Goal: Information Seeking & Learning: Learn about a topic

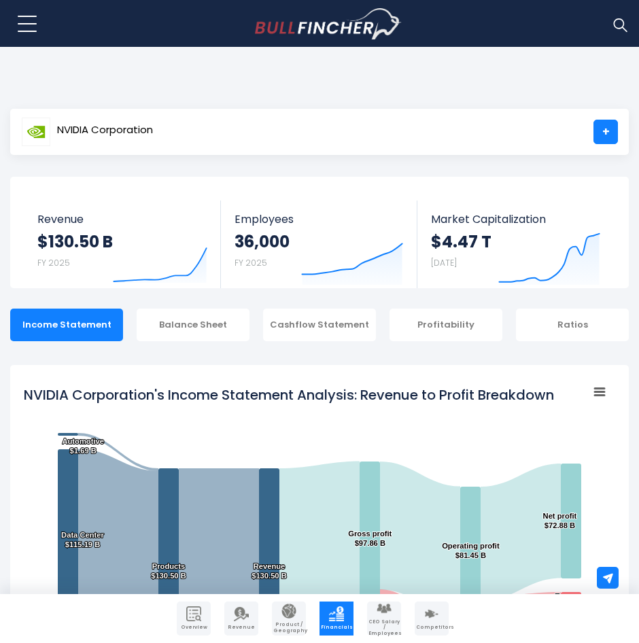
click at [179, 135] on div "NVIDIA Corporation +" at bounding box center [319, 132] width 618 height 46
click at [146, 129] on span "NVIDIA Corporation" at bounding box center [105, 130] width 96 height 12
click at [137, 129] on span "NVIDIA Corporation" at bounding box center [105, 130] width 96 height 12
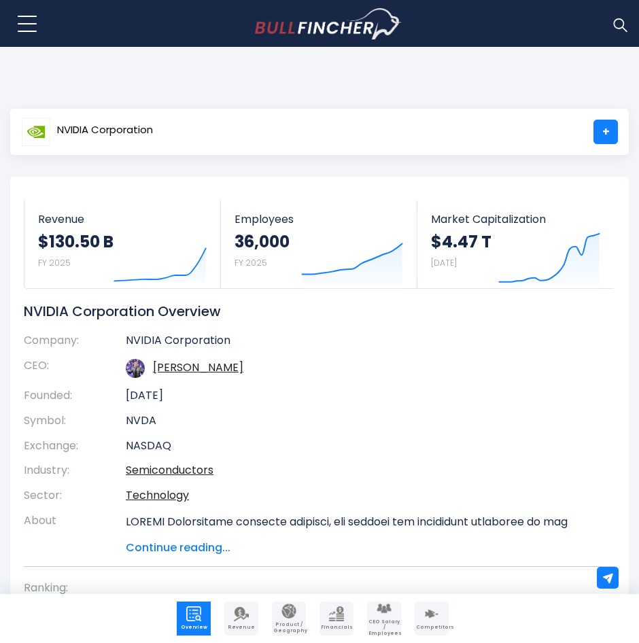
click at [30, 31] on button at bounding box center [27, 24] width 34 height 34
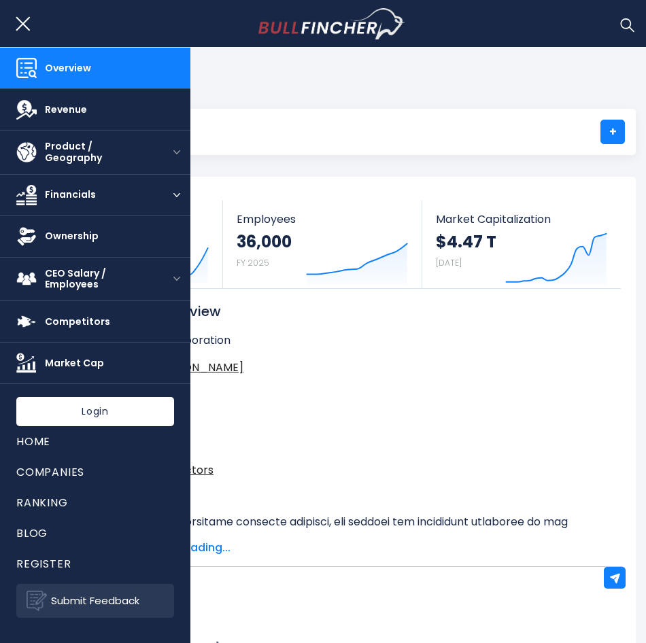
click at [133, 188] on link "Financials" at bounding box center [81, 195] width 163 height 41
click at [170, 192] on button "open menu" at bounding box center [176, 195] width 27 height 41
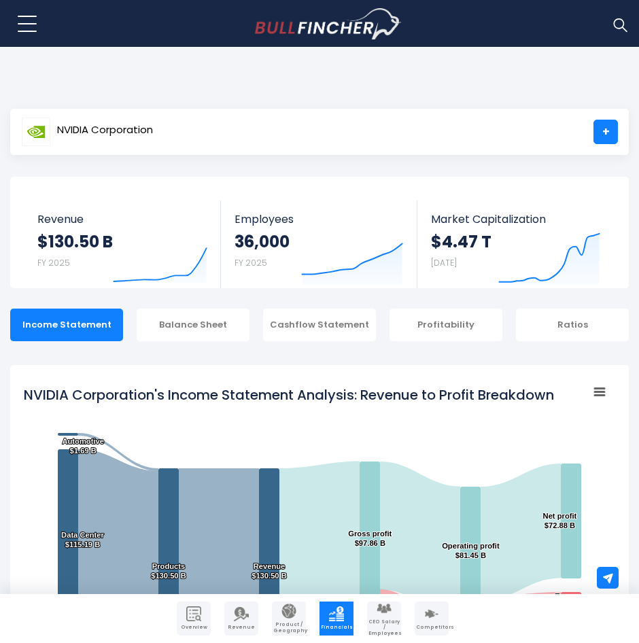
click at [149, 132] on span "NVIDIA Corporation" at bounding box center [105, 130] width 96 height 12
click at [611, 134] on link "+" at bounding box center [605, 132] width 24 height 24
click at [320, 21] on img "Go to homepage" at bounding box center [328, 23] width 147 height 31
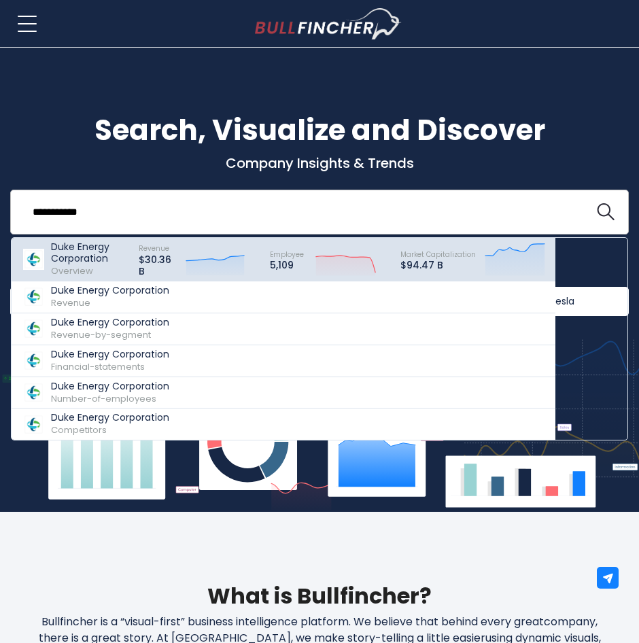
type input "**********"
click at [114, 261] on p "Duke Energy Corporation" at bounding box center [88, 252] width 75 height 23
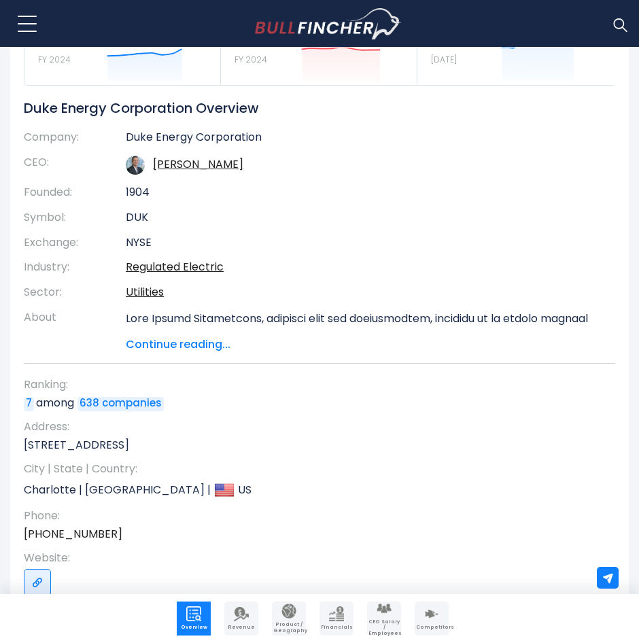
scroll to position [204, 0]
click at [218, 345] on span "Continue reading..." at bounding box center [360, 344] width 469 height 16
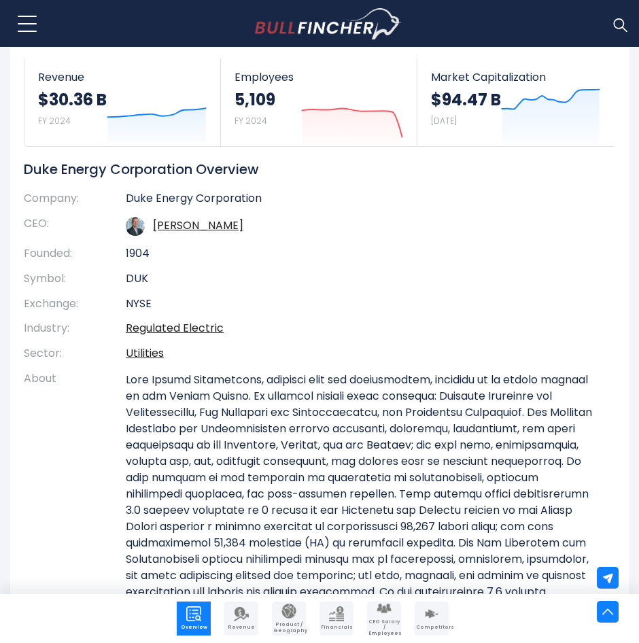
scroll to position [0, 0]
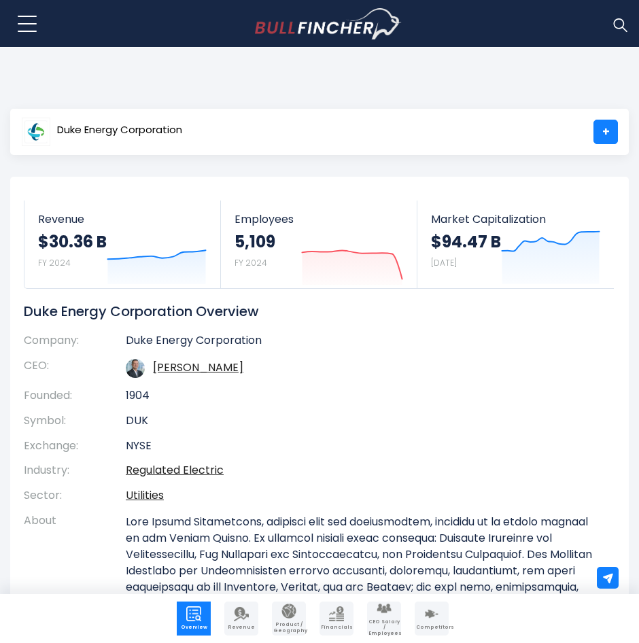
click at [232, 130] on div "Duke Energy Corporation +" at bounding box center [319, 132] width 618 height 46
click at [612, 22] on img at bounding box center [620, 25] width 18 height 18
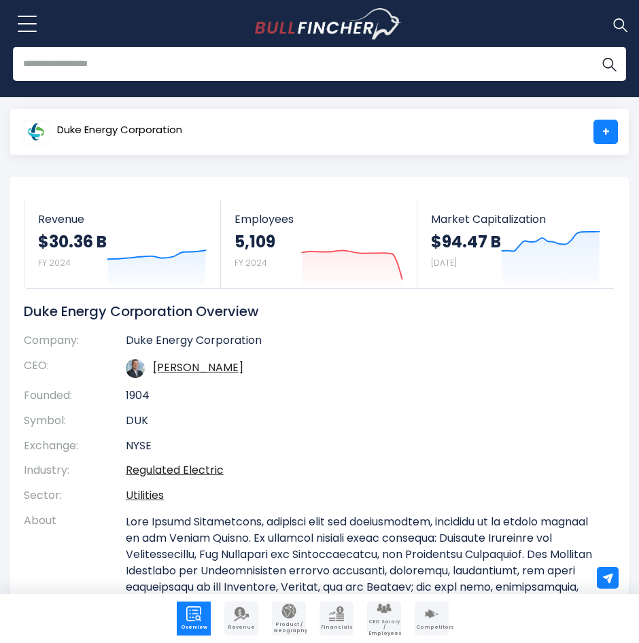
click at [474, 67] on input "search" at bounding box center [319, 64] width 613 height 34
type input "*******"
click at [592, 47] on button "Search" at bounding box center [609, 64] width 34 height 34
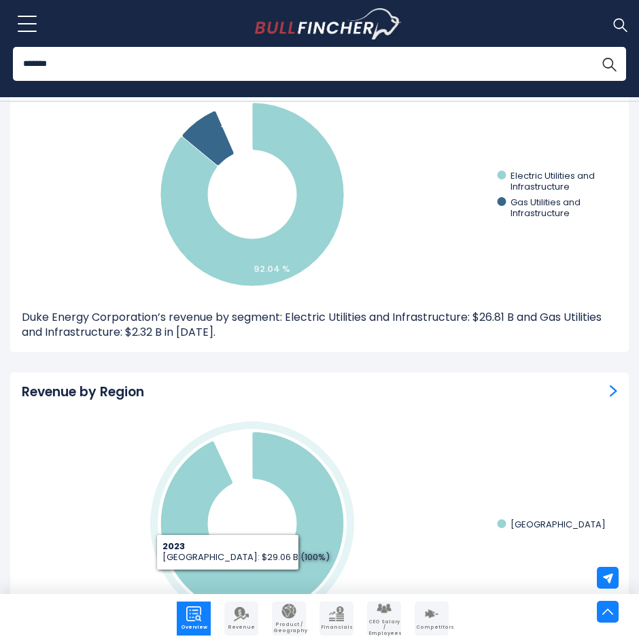
scroll to position [2854, 0]
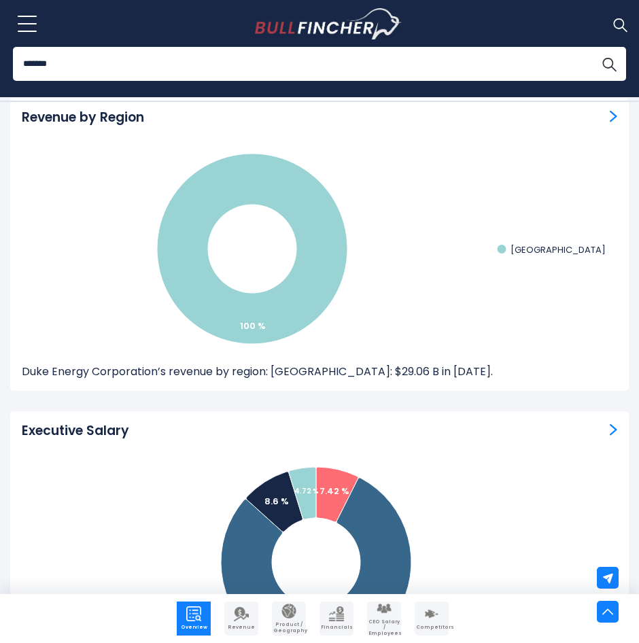
click at [144, 63] on input "*******" at bounding box center [319, 64] width 613 height 34
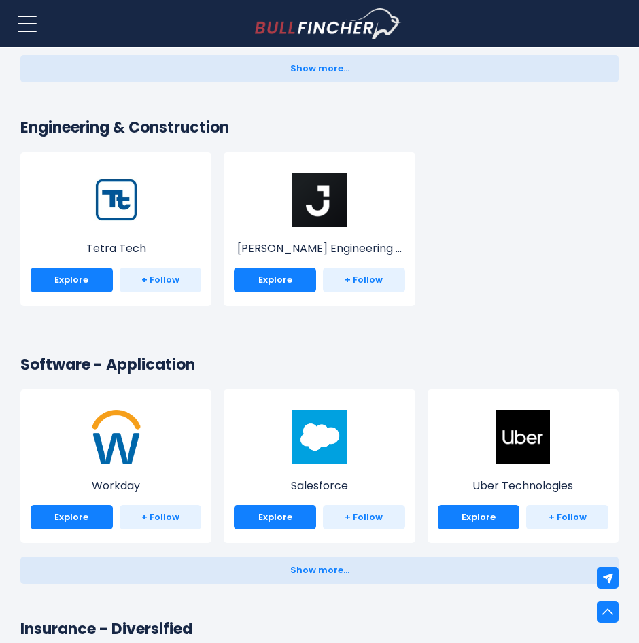
scroll to position [2718, 0]
